Goal: Use online tool/utility: Utilize a website feature to perform a specific function

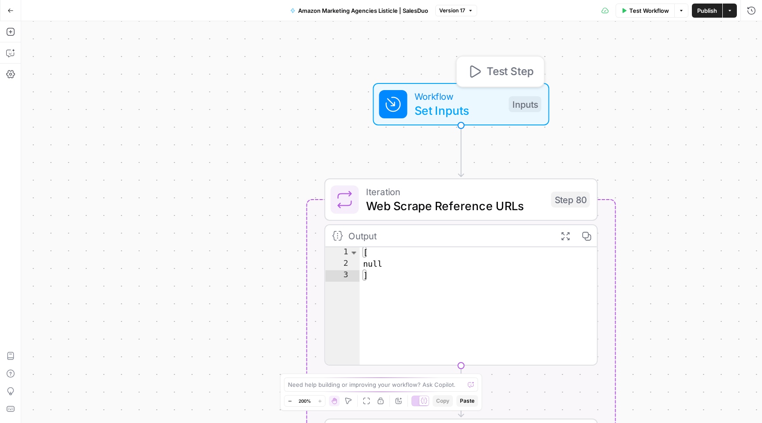
click at [421, 120] on div "Workflow Set Inputs Inputs Test Step" at bounding box center [461, 104] width 176 height 42
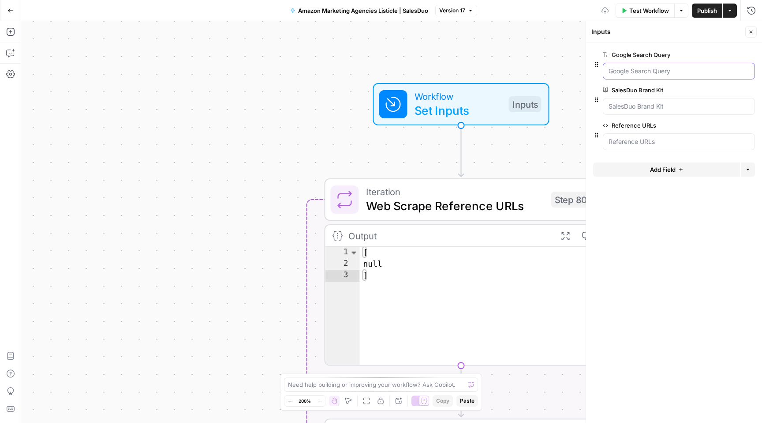
click at [627, 72] on Query "Google Search Query" at bounding box center [679, 71] width 141 height 9
click at [623, 110] on Kit "SalesDuo Brand Kit" at bounding box center [679, 106] width 141 height 9
click at [622, 135] on div at bounding box center [679, 141] width 152 height 17
click at [331, 154] on div "**********" at bounding box center [391, 221] width 741 height 401
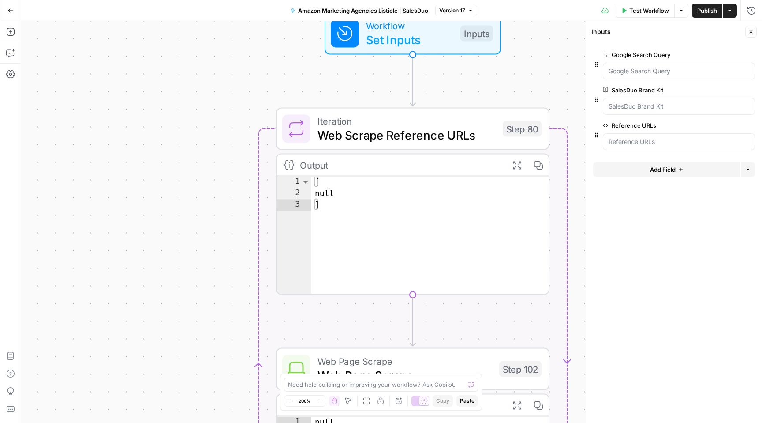
click at [751, 32] on icon "button" at bounding box center [751, 31] width 5 height 5
click at [593, 247] on div "**********" at bounding box center [391, 221] width 741 height 401
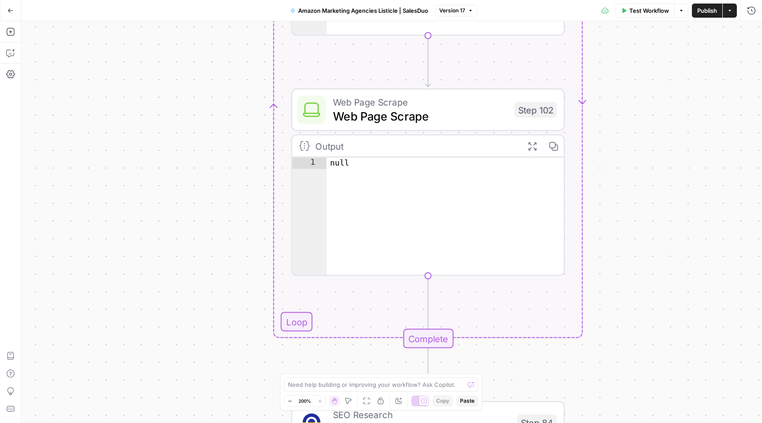
click at [495, 112] on span "Web Page Scrape" at bounding box center [420, 116] width 175 height 18
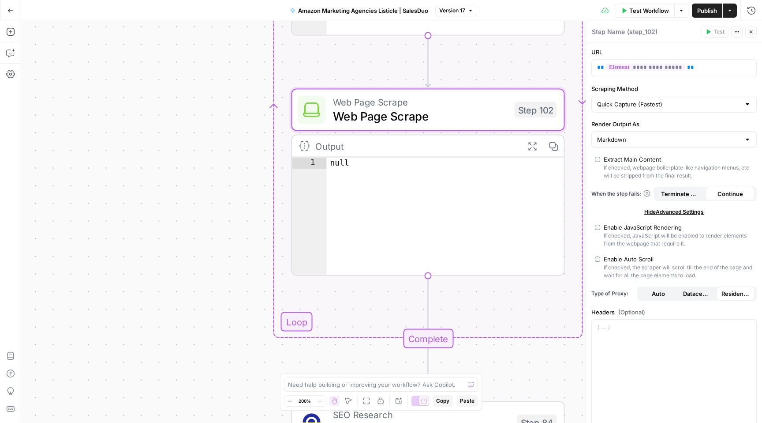
click at [749, 31] on icon "button" at bounding box center [751, 31] width 5 height 5
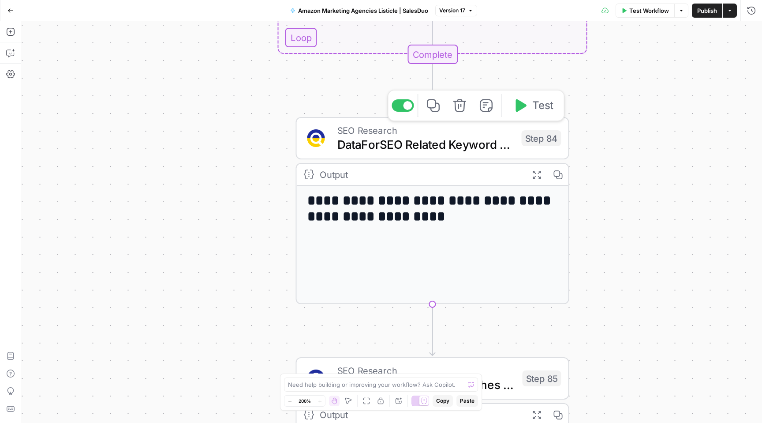
click at [468, 141] on span "DataForSEO Related Keyword Finder" at bounding box center [425, 144] width 177 height 18
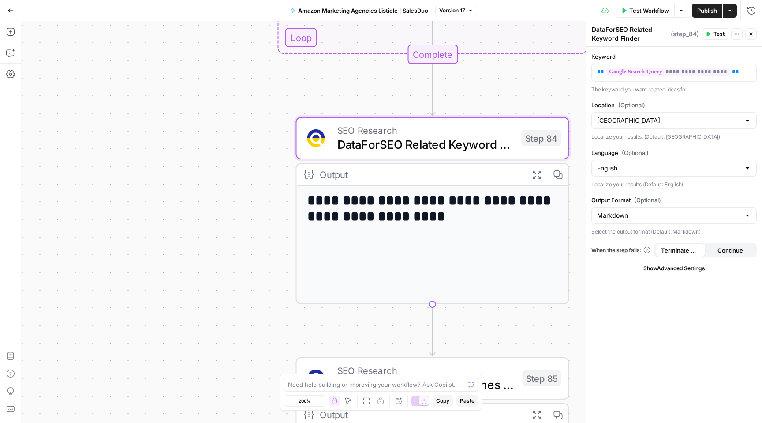
click at [751, 33] on icon "button" at bounding box center [751, 33] width 5 height 5
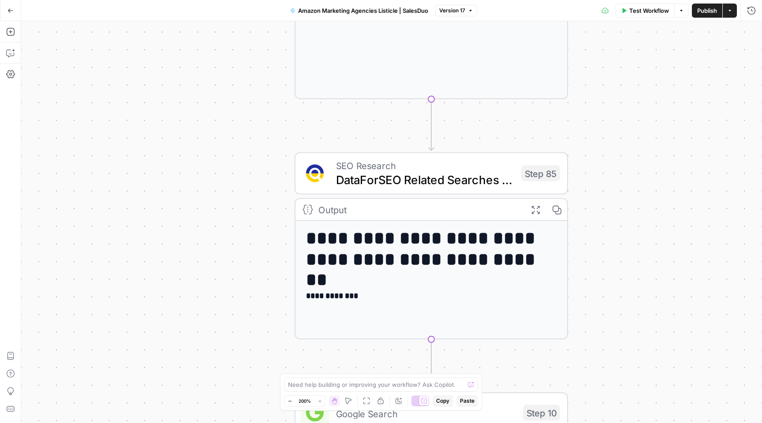
drag, startPoint x: 576, startPoint y: 297, endPoint x: 569, endPoint y: 113, distance: 184.1
click at [569, 113] on div "**********" at bounding box center [391, 221] width 741 height 401
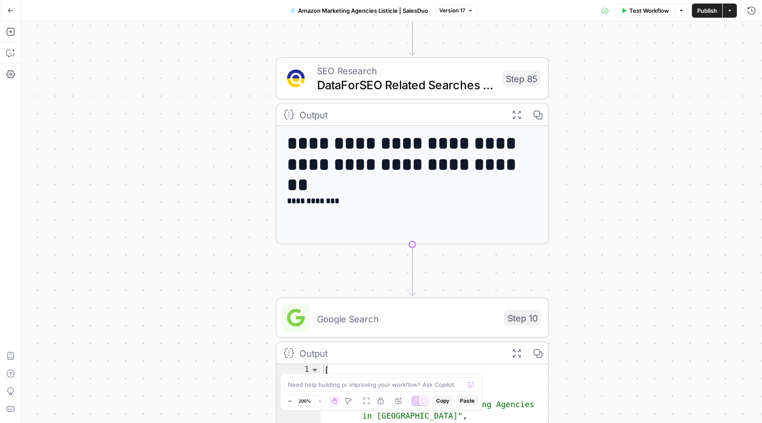
drag, startPoint x: 583, startPoint y: 208, endPoint x: 564, endPoint y: 115, distance: 95.4
click at [564, 115] on div "**********" at bounding box center [391, 221] width 741 height 401
click at [435, 85] on span "DataForSEO Related Searches Finder" at bounding box center [406, 85] width 178 height 18
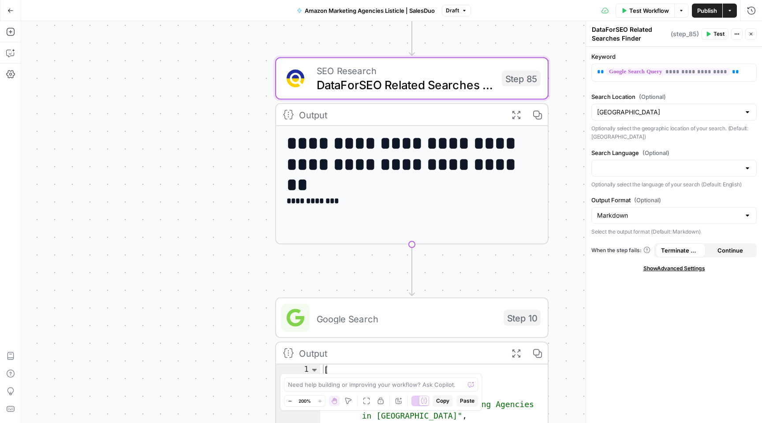
click at [753, 34] on icon "button" at bounding box center [751, 33] width 5 height 5
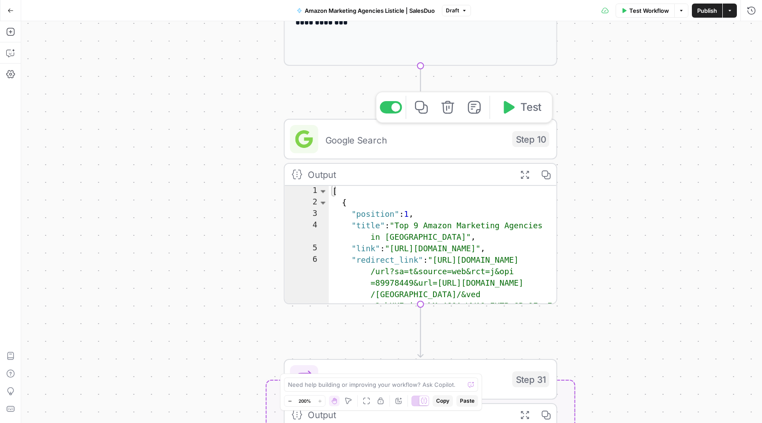
click at [474, 143] on span "Google Search" at bounding box center [416, 140] width 180 height 14
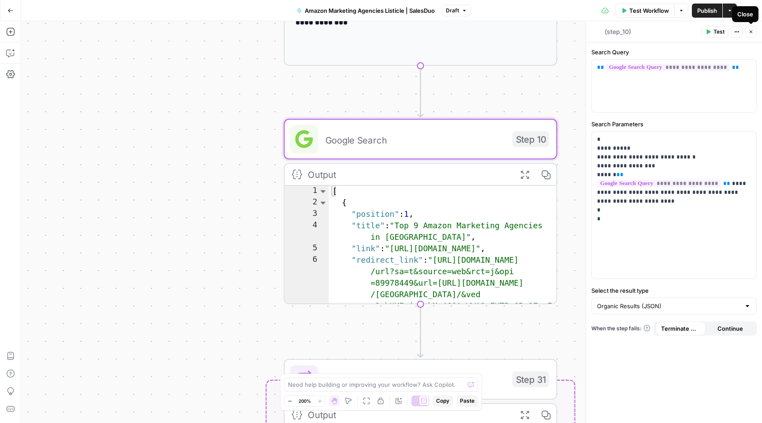
click at [753, 34] on icon "button" at bounding box center [751, 31] width 5 height 5
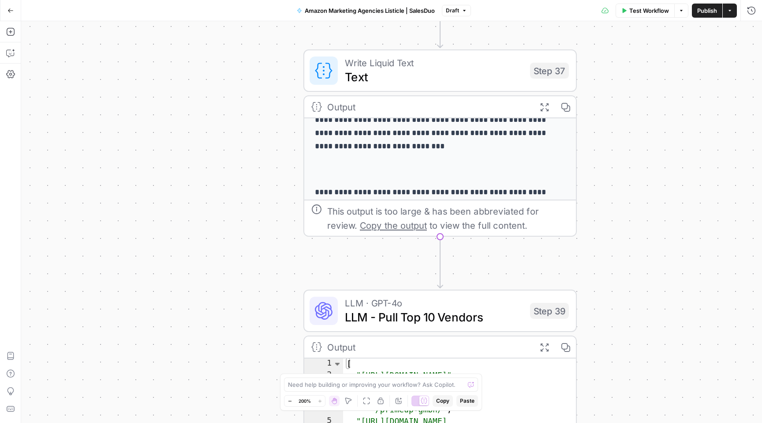
scroll to position [98, 0]
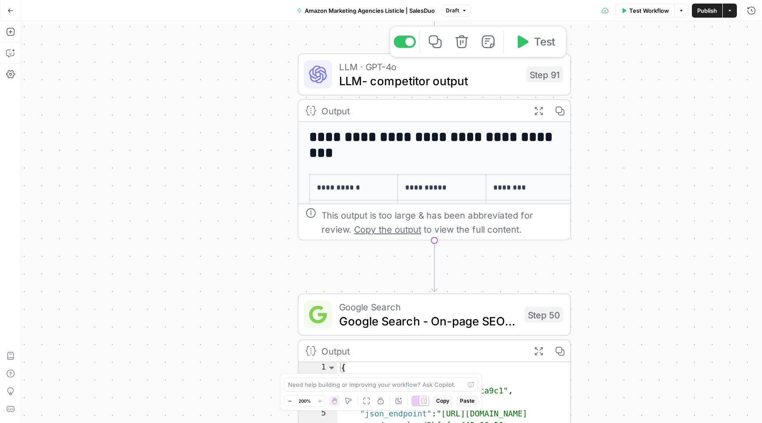
click at [453, 76] on span "LLM- competitor output" at bounding box center [429, 81] width 180 height 18
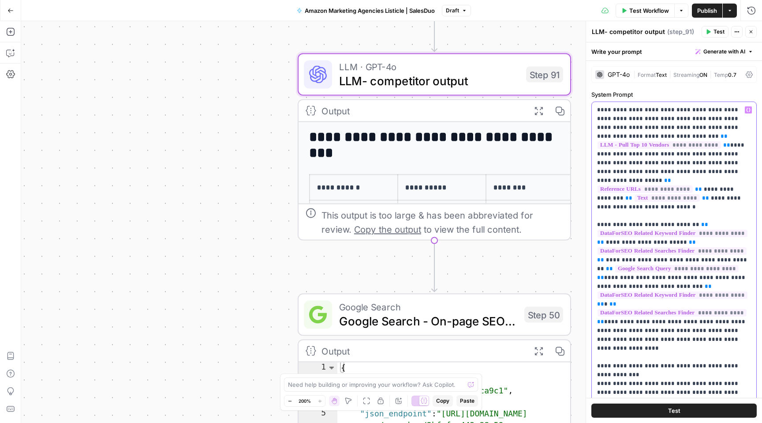
drag, startPoint x: 659, startPoint y: 116, endPoint x: 676, endPoint y: 131, distance: 22.5
drag, startPoint x: 679, startPoint y: 156, endPoint x: 689, endPoint y: 162, distance: 11.7
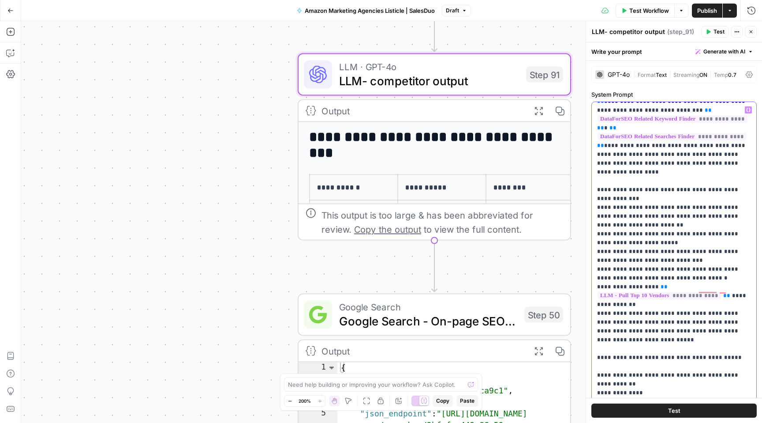
scroll to position [176, 0]
click at [753, 33] on icon "button" at bounding box center [751, 31] width 5 height 5
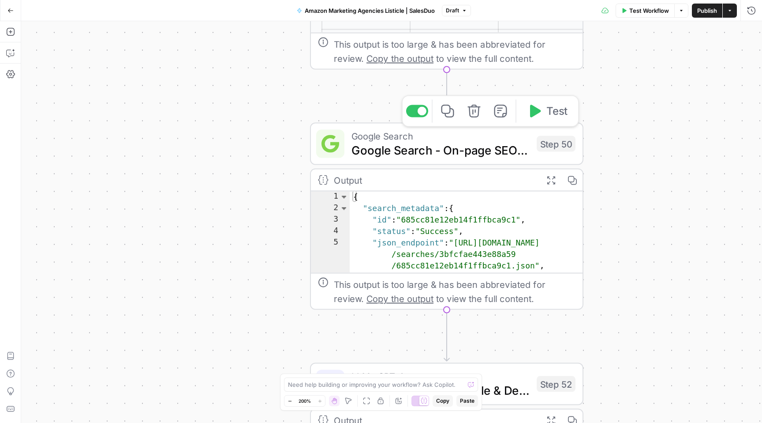
click at [472, 152] on span "Google Search - On-page SEO Step" at bounding box center [441, 150] width 178 height 18
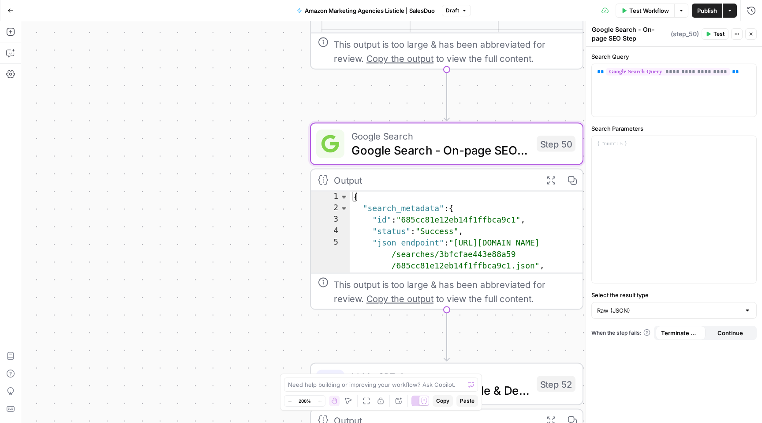
click at [753, 37] on button "Close" at bounding box center [751, 33] width 11 height 11
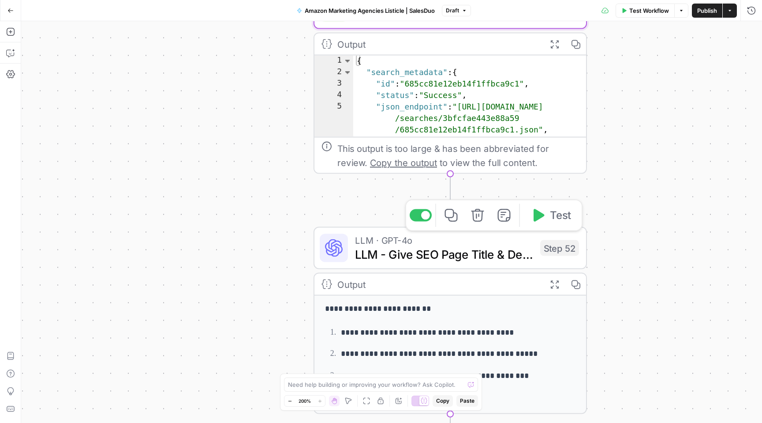
click at [491, 258] on span "LLM - Give SEO Page Title & Description" at bounding box center [444, 254] width 178 height 18
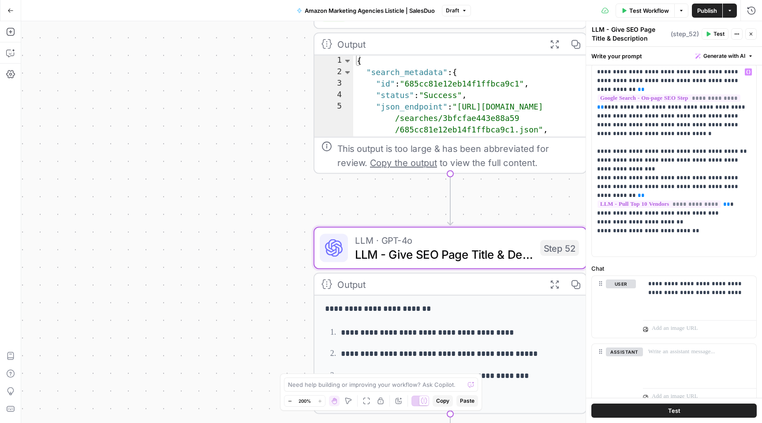
scroll to position [76, 0]
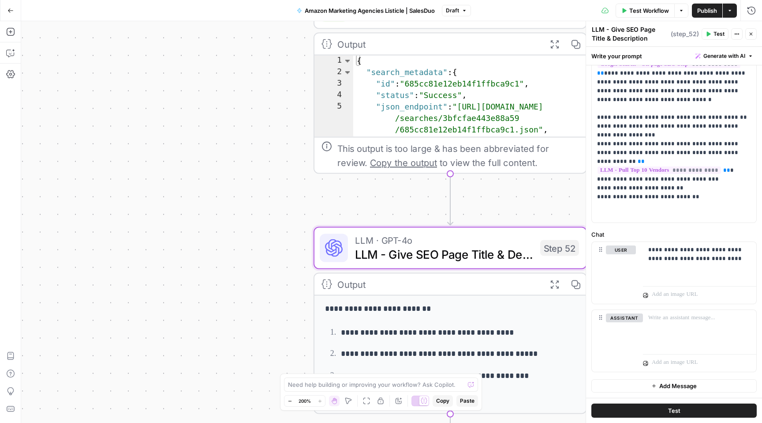
click at [748, 37] on button "Close" at bounding box center [751, 33] width 11 height 11
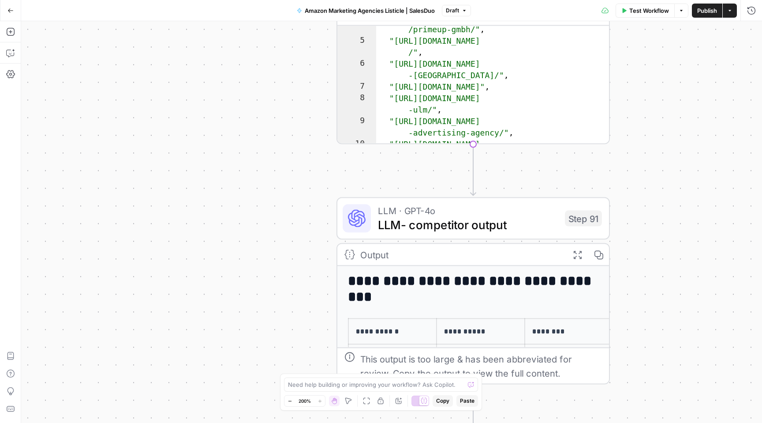
scroll to position [24, 0]
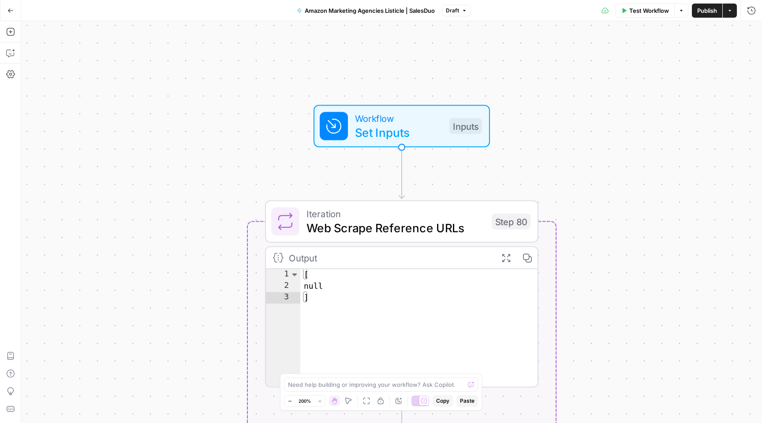
click at [419, 131] on span "Set Inputs" at bounding box center [398, 133] width 87 height 18
click at [382, 134] on span "Set Inputs" at bounding box center [398, 133] width 87 height 18
click at [553, 67] on div "**********" at bounding box center [391, 221] width 741 height 401
click at [749, 31] on icon "button" at bounding box center [751, 31] width 5 height 5
